Goal: Task Accomplishment & Management: Use online tool/utility

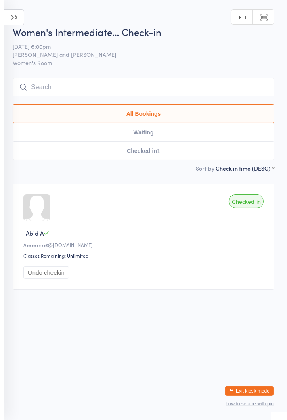
click at [19, 19] on icon at bounding box center [14, 17] width 20 height 16
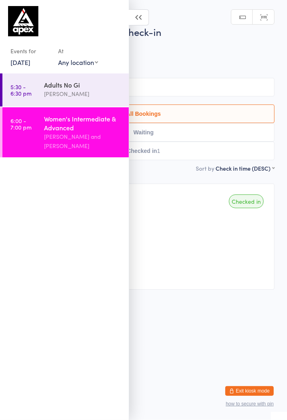
click at [30, 64] on link "[DATE]" at bounding box center [20, 62] width 20 height 9
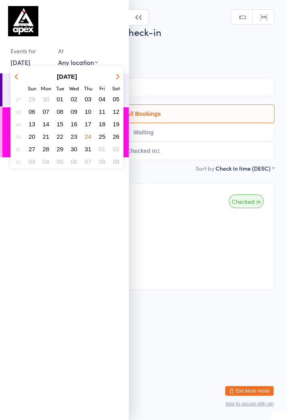
click at [117, 78] on icon "button" at bounding box center [117, 76] width 6 height 6
click at [113, 75] on button "button" at bounding box center [116, 76] width 12 height 11
click at [78, 123] on button "17" at bounding box center [74, 124] width 13 height 11
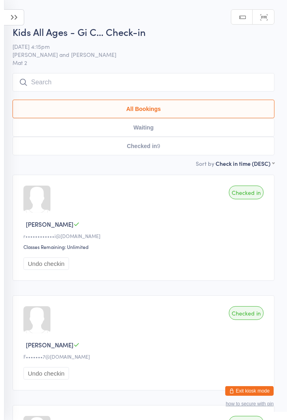
click at [15, 21] on icon at bounding box center [14, 17] width 20 height 16
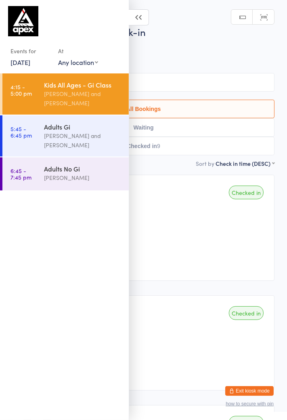
click at [84, 141] on div "[PERSON_NAME] and [PERSON_NAME]" at bounding box center [83, 140] width 78 height 19
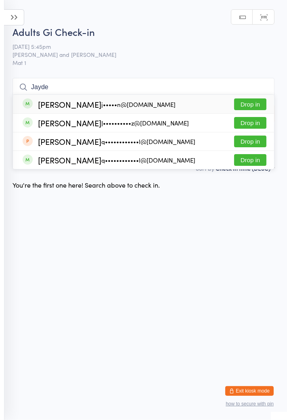
type input "Jayde"
click at [250, 103] on button "Drop in" at bounding box center [250, 105] width 32 height 12
